Goal: Transaction & Acquisition: Purchase product/service

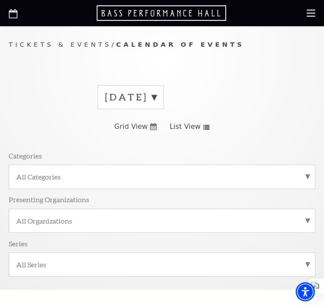
click at [156, 98] on label "[DATE]" at bounding box center [131, 97] width 52 height 14
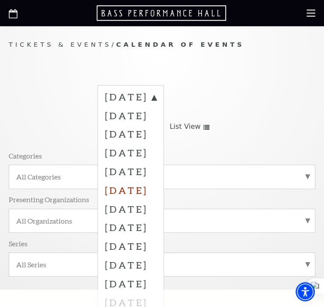
click at [145, 189] on label "[DATE]" at bounding box center [131, 190] width 52 height 19
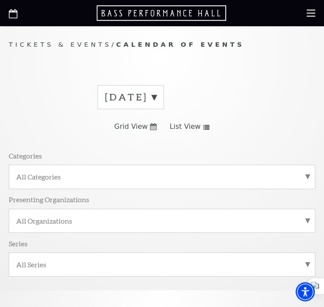
click at [152, 129] on icon at bounding box center [153, 126] width 7 height 7
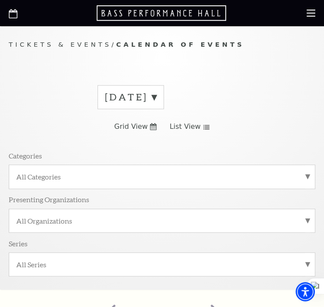
click at [158, 129] on use at bounding box center [206, 127] width 6 height 5
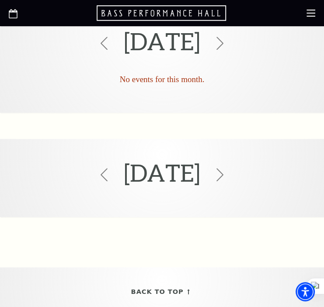
scroll to position [306, 0]
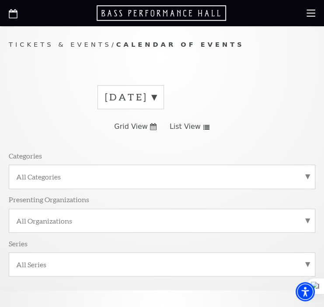
click at [156, 97] on label "[DATE]" at bounding box center [131, 97] width 52 height 14
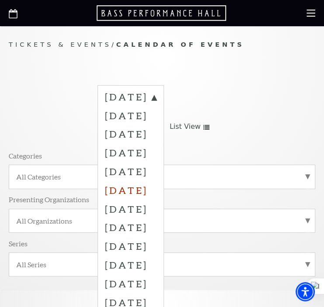
click at [147, 188] on label "[DATE]" at bounding box center [131, 190] width 52 height 19
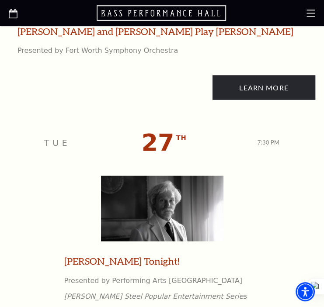
scroll to position [2447, 0]
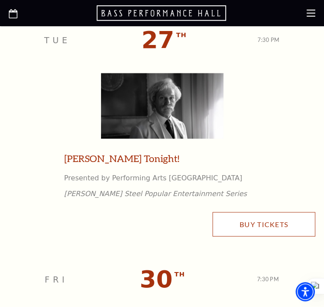
click at [241, 227] on link "Buy Tickets" at bounding box center [263, 224] width 103 height 24
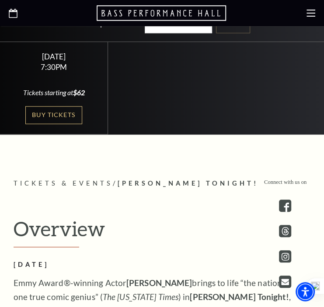
scroll to position [306, 0]
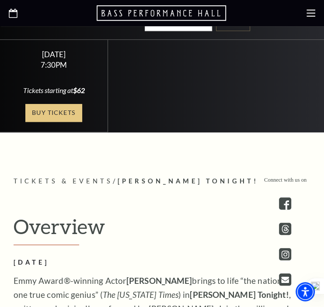
click at [56, 104] on link "Buy Tickets" at bounding box center [53, 113] width 57 height 18
drag, startPoint x: 11, startPoint y: 11, endPoint x: 16, endPoint y: 43, distance: 32.6
click at [11, 11] on use "Open this option" at bounding box center [13, 13] width 9 height 9
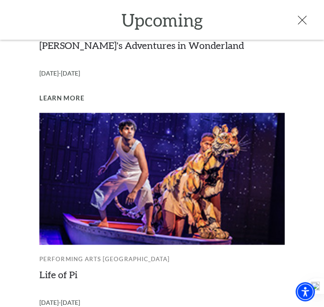
scroll to position [697, 0]
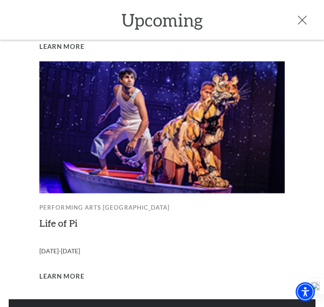
click at [167, 299] on link "View Full Calendar" at bounding box center [162, 311] width 306 height 24
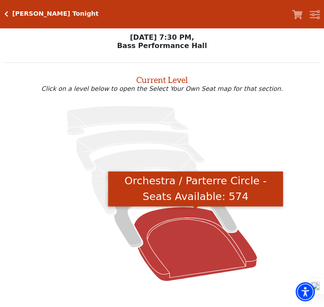
click at [173, 242] on icon "Orchestra / Parterre Circle - Seats Available: 574" at bounding box center [195, 244] width 123 height 74
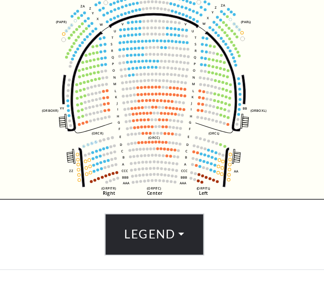
scroll to position [237, 0]
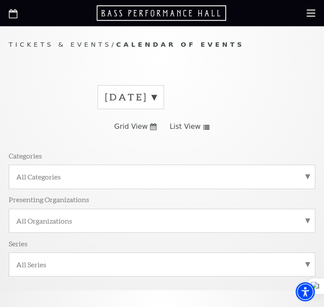
click at [156, 97] on label "[DATE]" at bounding box center [131, 97] width 52 height 14
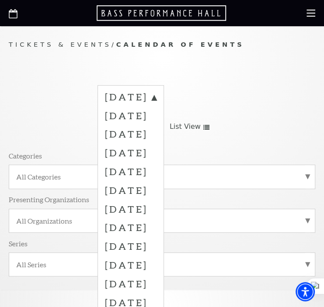
click at [131, 265] on label "[DATE]" at bounding box center [131, 265] width 52 height 19
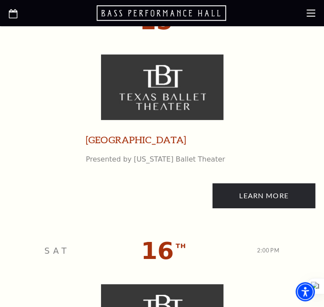
scroll to position [2957, 0]
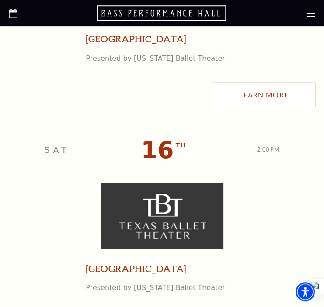
click at [259, 93] on link "Learn More" at bounding box center [263, 95] width 103 height 24
